Goal: Use online tool/utility: Utilize a website feature to perform a specific function

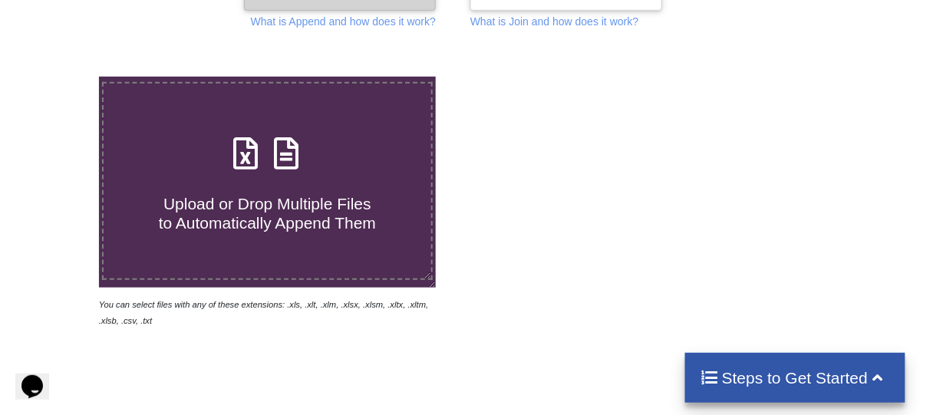
click at [311, 153] on div "Upload or Drop Multiple Files to Automatically Append Them" at bounding box center [268, 182] width 328 height 104
click at [61, 77] on input "Upload or Drop Multiple Files to Automatically Append Them" at bounding box center [61, 77] width 0 height 0
type input "C:\fakepath\NUOVO modulo iscrizione 25 26.xlsx"
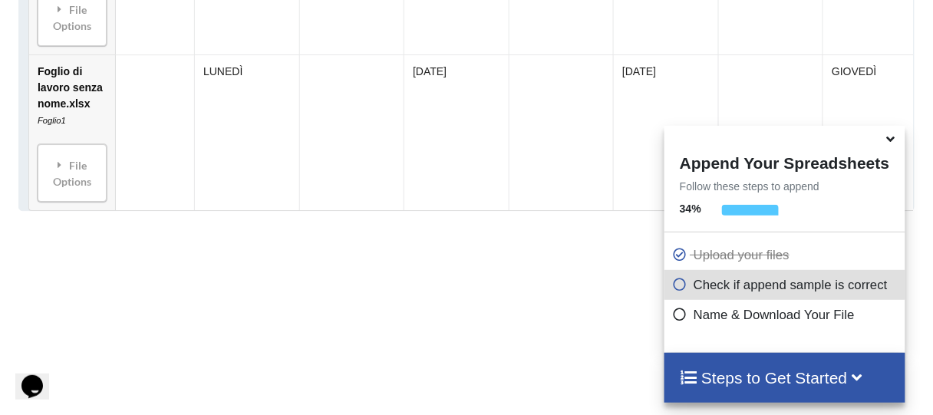
scroll to position [1152, 0]
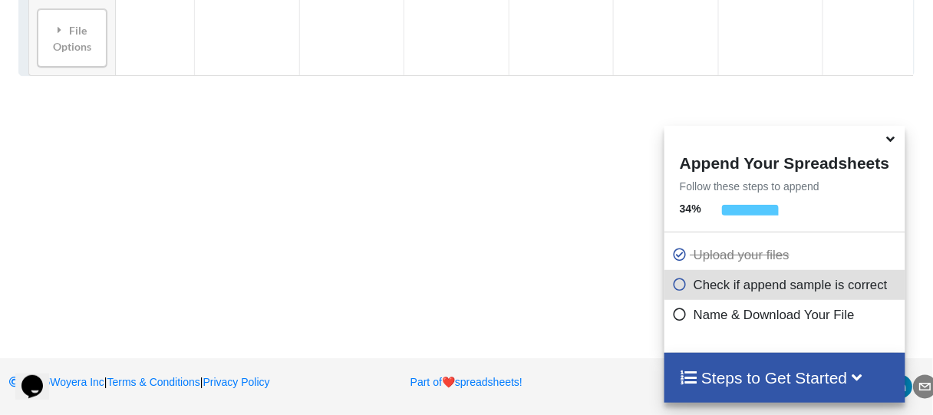
click at [829, 358] on div "Steps to Get Started" at bounding box center [785, 378] width 240 height 50
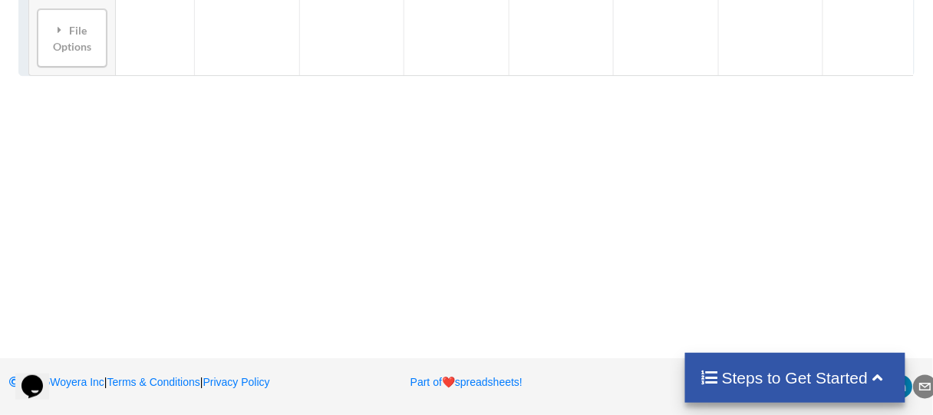
click at [829, 358] on div "Steps to Get Started" at bounding box center [795, 378] width 220 height 50
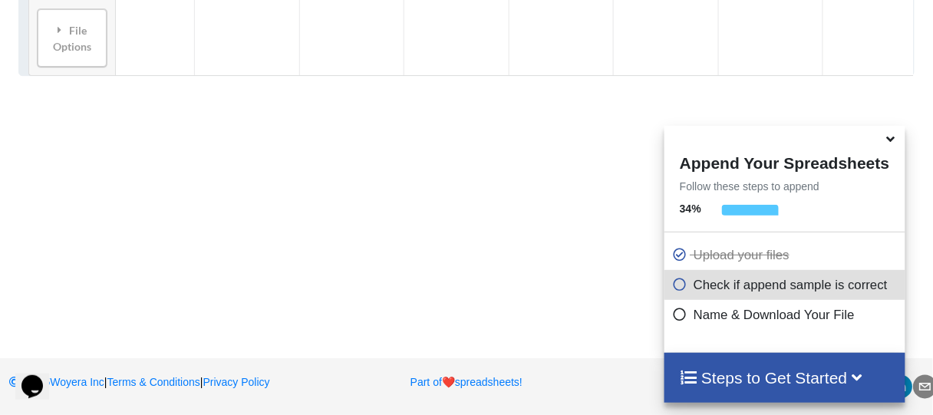
click at [829, 358] on div "Steps to Get Started" at bounding box center [785, 378] width 240 height 50
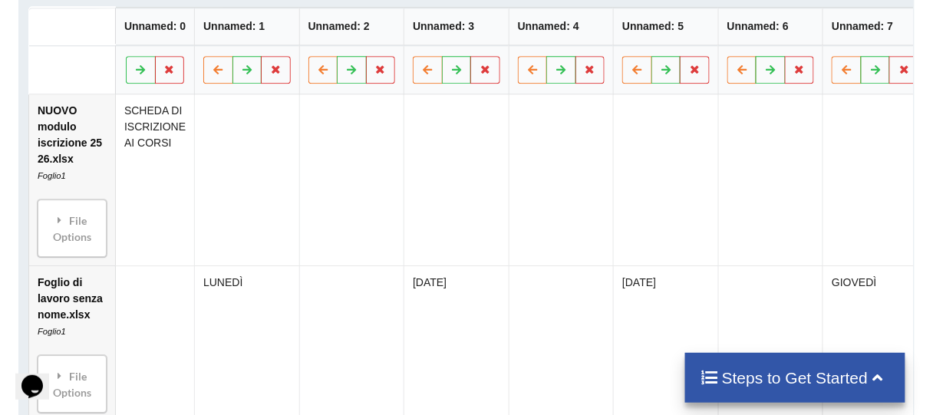
scroll to position [768, 0]
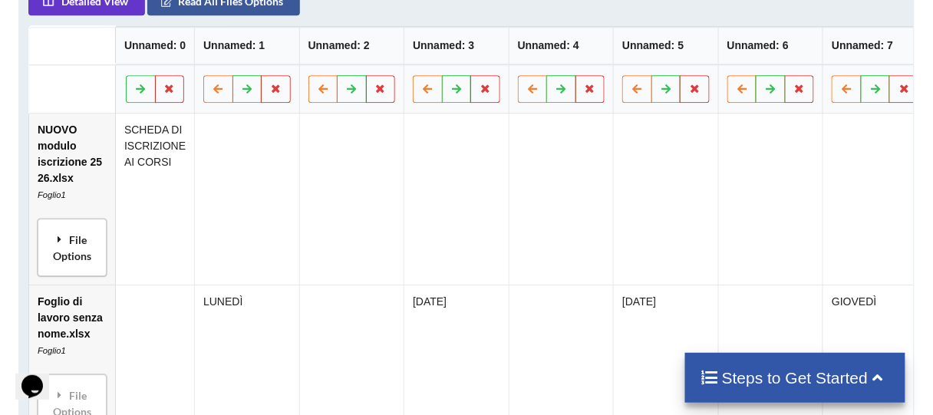
click at [93, 249] on div "File Options" at bounding box center [72, 247] width 60 height 48
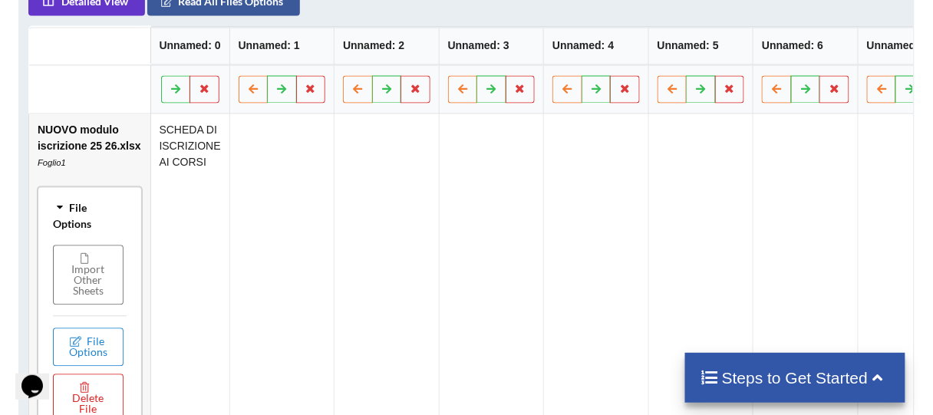
click at [89, 232] on div "File Options" at bounding box center [89, 214] width 95 height 48
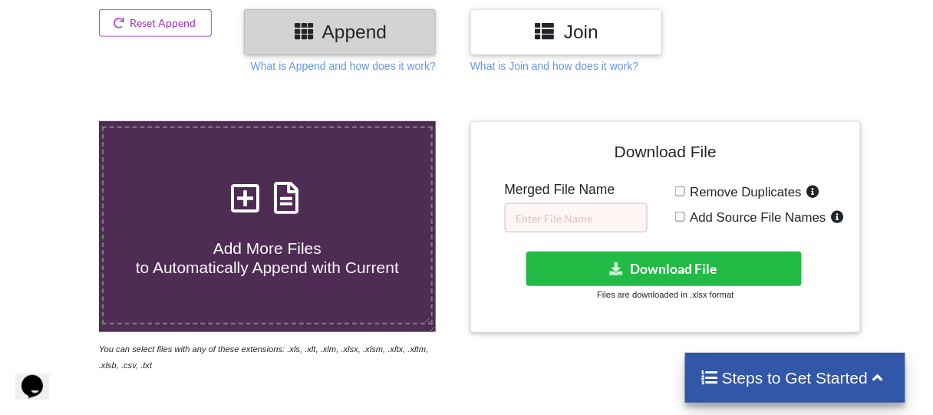
scroll to position [154, 0]
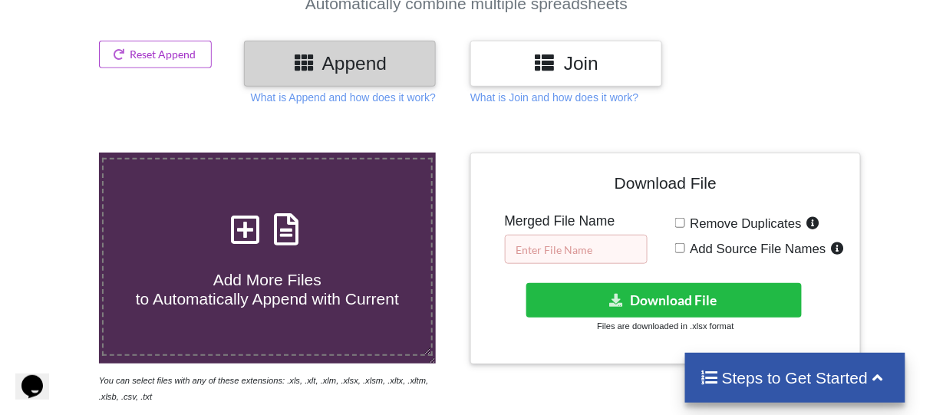
click at [602, 252] on input "text" at bounding box center [576, 249] width 143 height 29
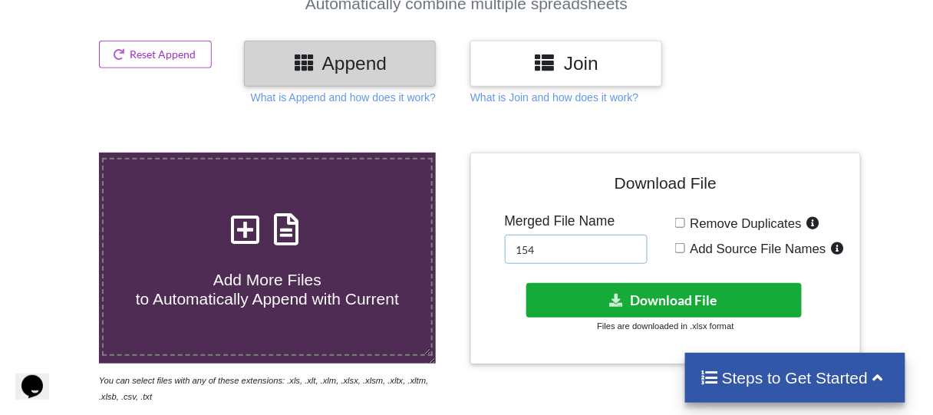
type input "154"
click at [632, 299] on button "Download File" at bounding box center [664, 300] width 276 height 35
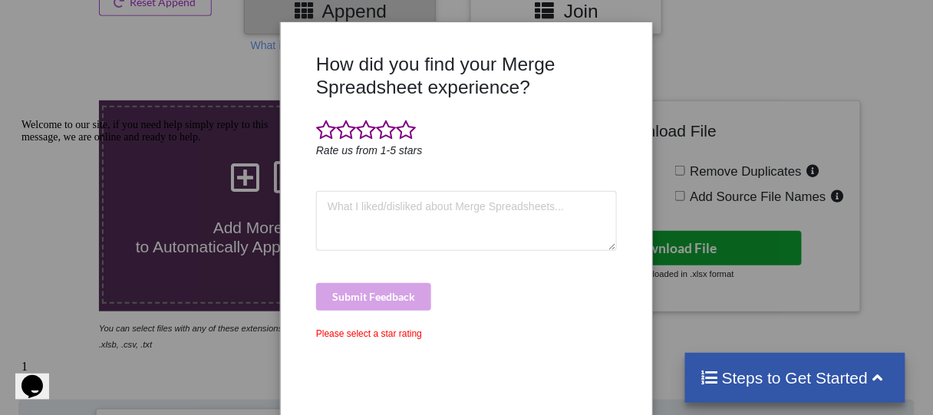
scroll to position [461, 0]
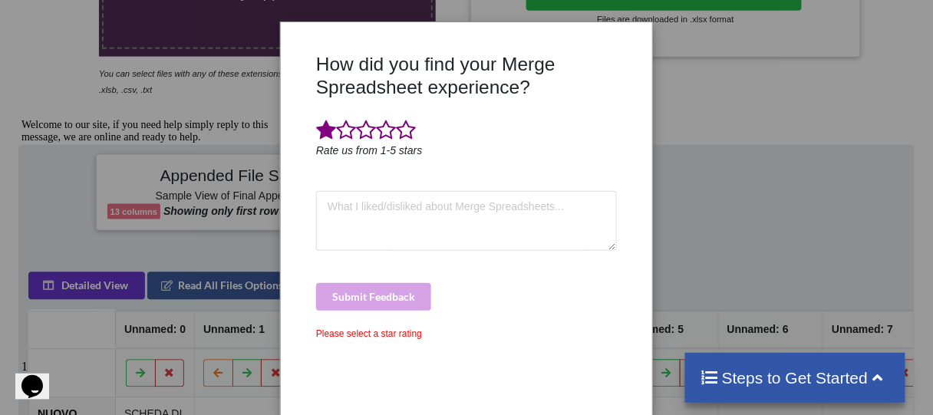
click at [328, 126] on span at bounding box center [326, 130] width 20 height 21
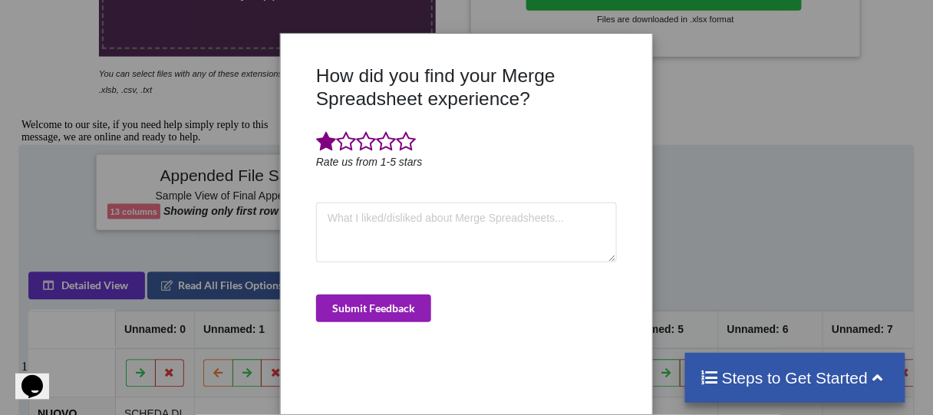
click at [404, 313] on button "Submit Feedback" at bounding box center [373, 309] width 115 height 28
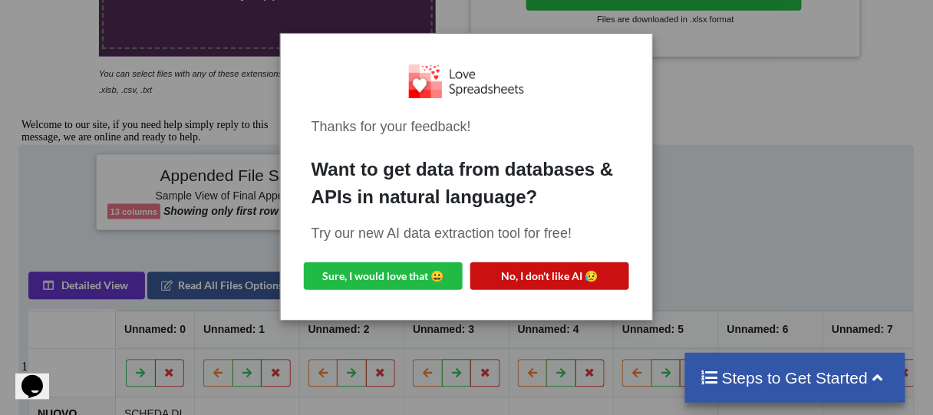
click at [515, 276] on button "No, I don't like AI 😥" at bounding box center [549, 276] width 159 height 28
